Goal: Obtain resource: Download file/media

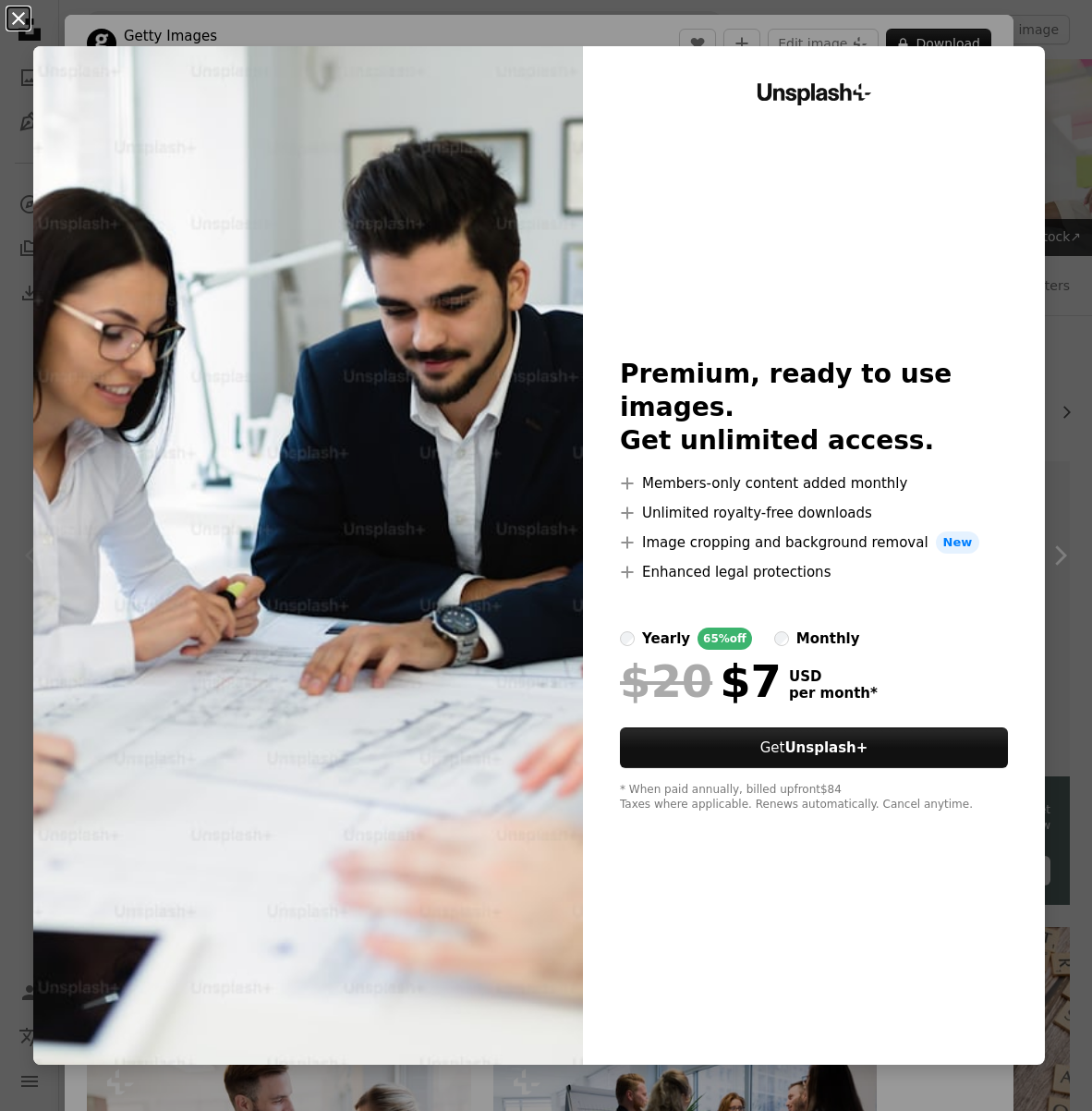
click at [16, 18] on button "An X shape" at bounding box center [18, 18] width 22 height 22
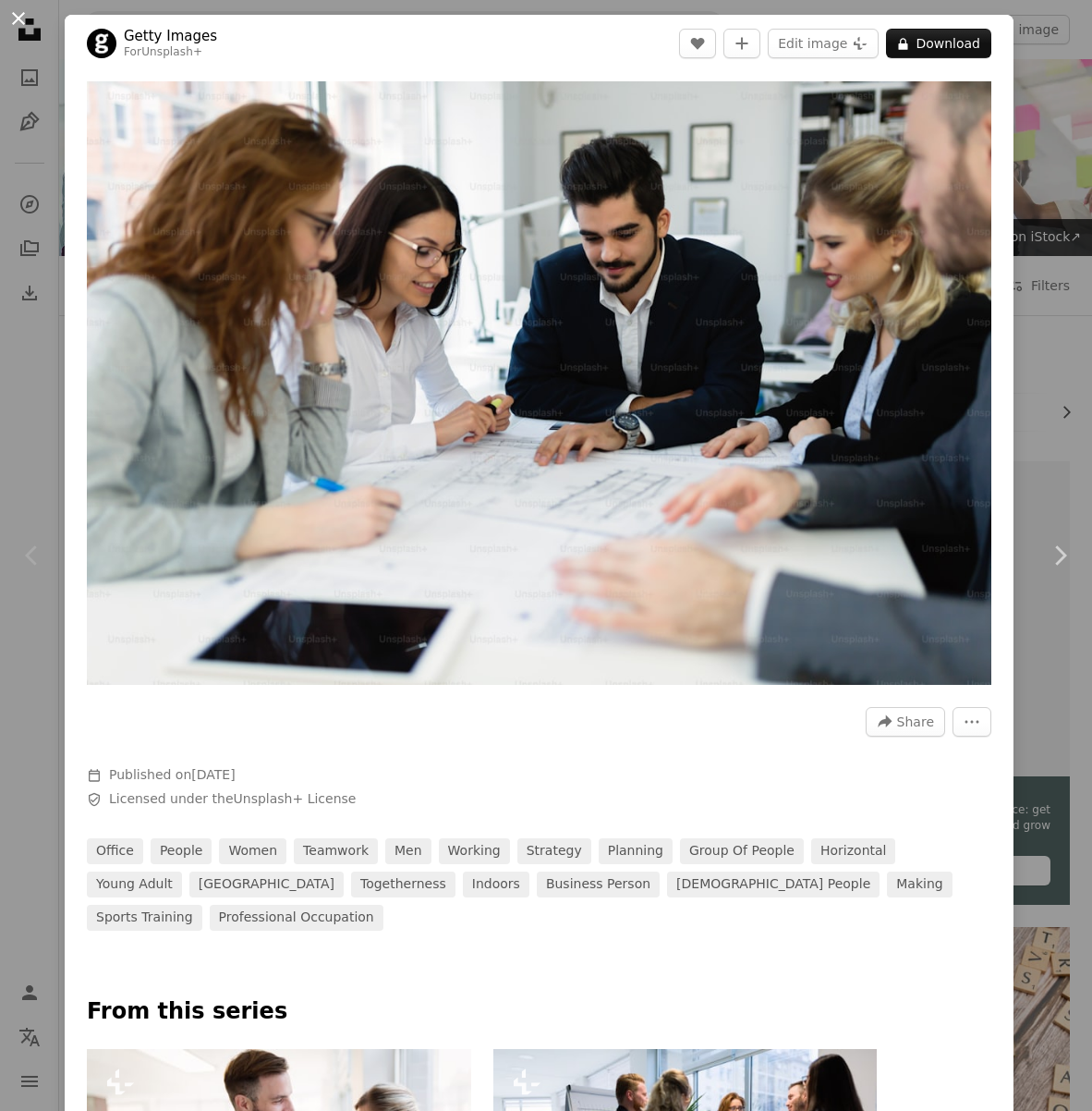
click at [18, 23] on button "An X shape" at bounding box center [18, 18] width 22 height 22
